Goal: Information Seeking & Learning: Learn about a topic

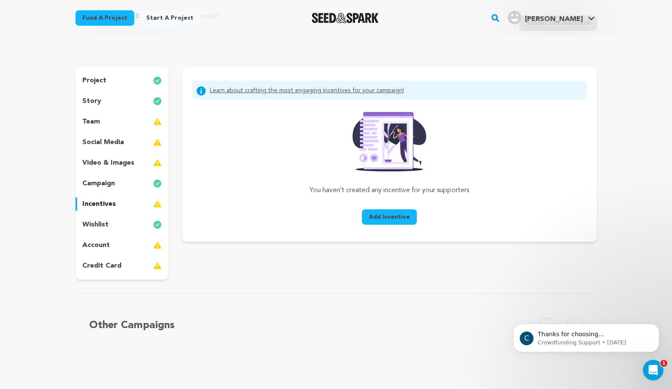
click at [120, 127] on div "team" at bounding box center [121, 122] width 93 height 14
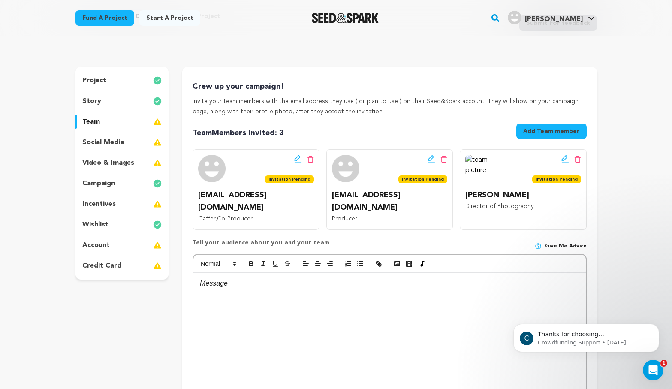
click at [121, 164] on p "video & images" at bounding box center [108, 163] width 52 height 10
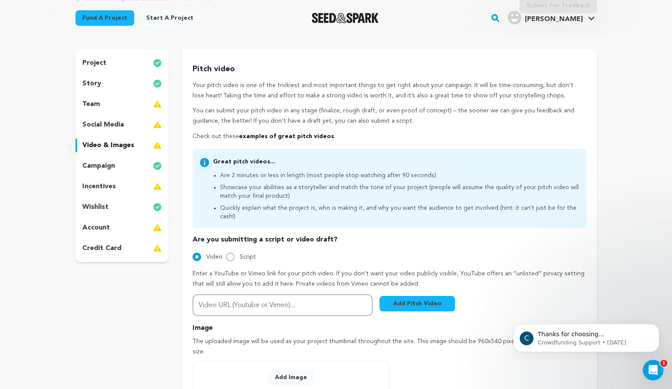
scroll to position [65, 0]
click at [269, 135] on link "examples of great pitch videos" at bounding box center [286, 136] width 95 height 6
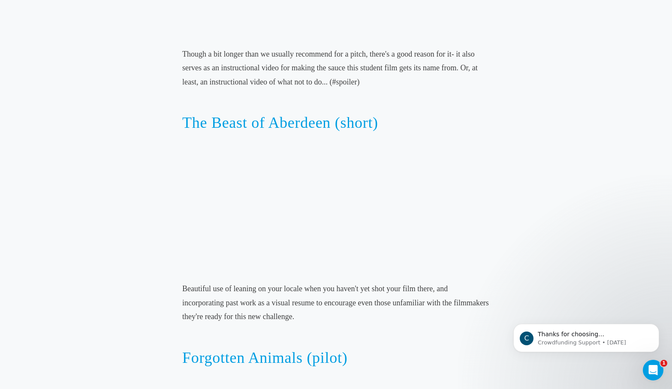
scroll to position [1093, 0]
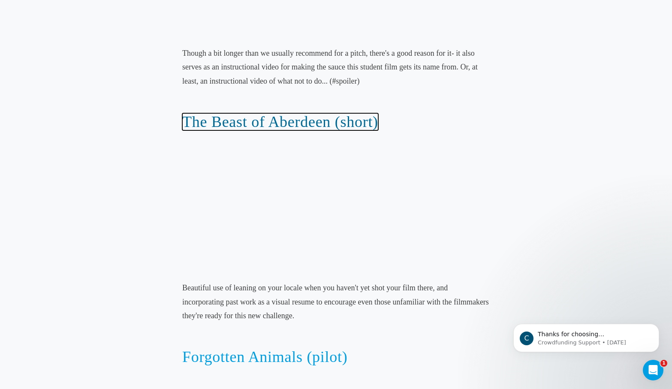
click at [224, 122] on link "The Beast of Aberdeen (short)" at bounding box center [280, 121] width 196 height 17
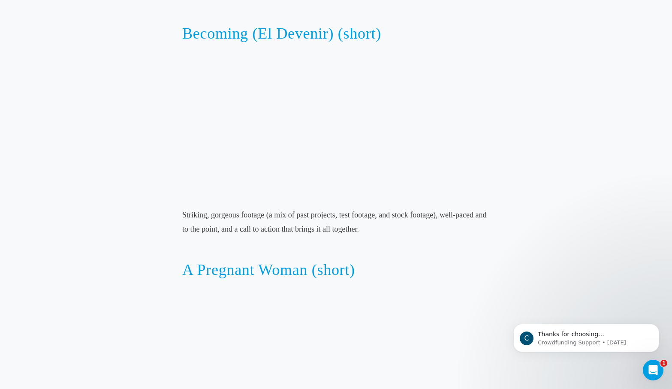
scroll to position [2227, 0]
